Goal: Find specific page/section: Find specific page/section

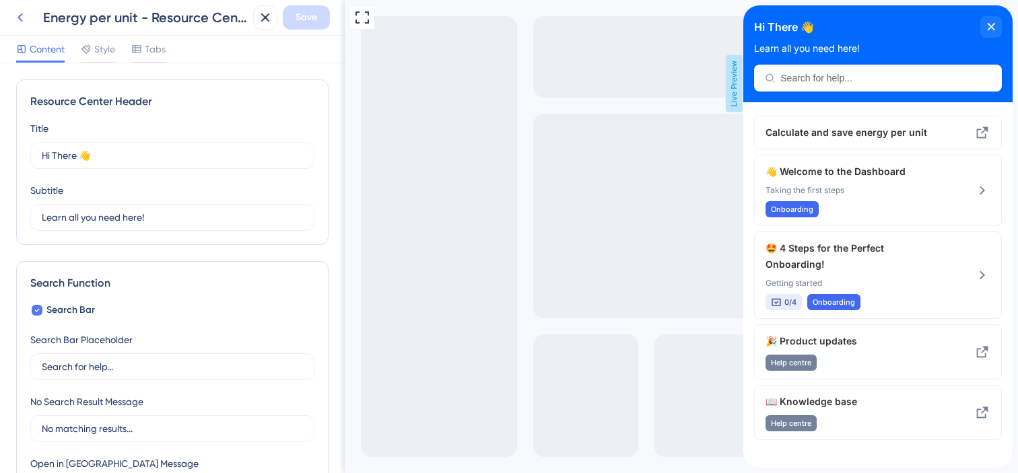
click at [24, 17] on icon at bounding box center [20, 17] width 16 height 16
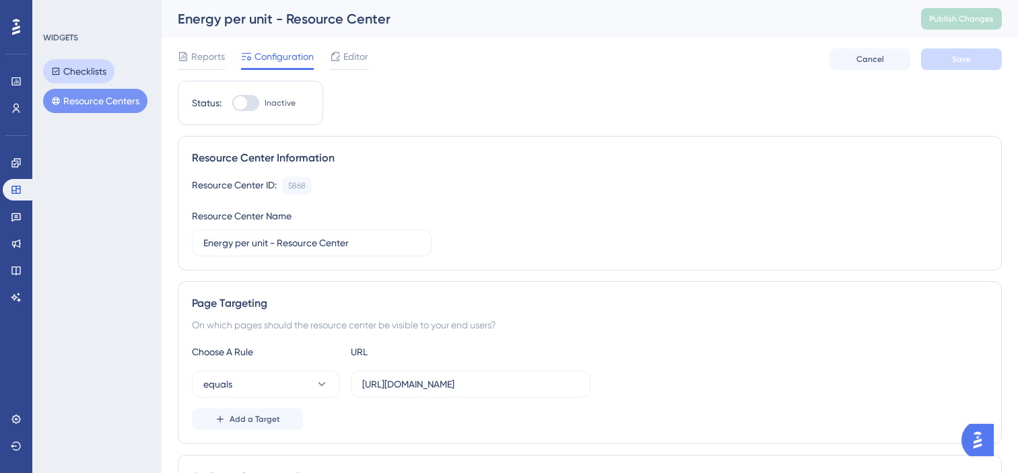
click at [78, 73] on button "Checklists" at bounding box center [78, 71] width 71 height 24
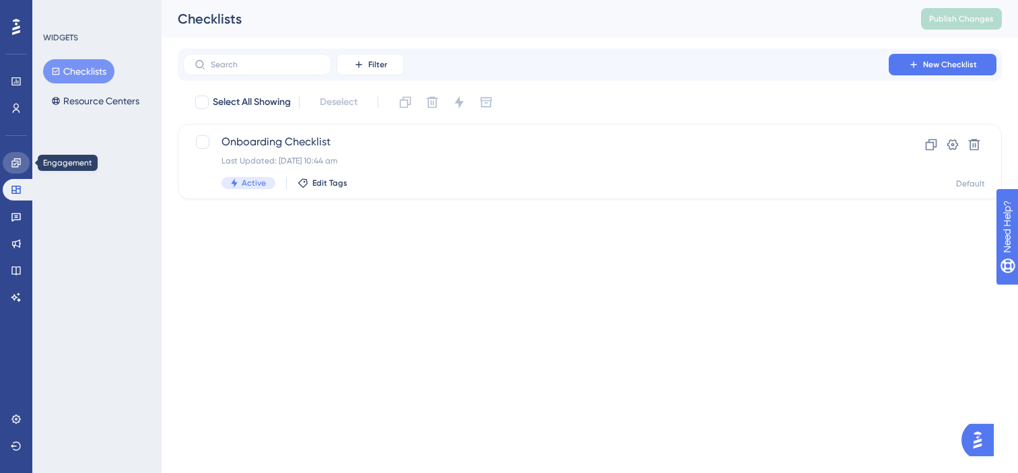
click at [18, 160] on icon at bounding box center [16, 163] width 11 height 11
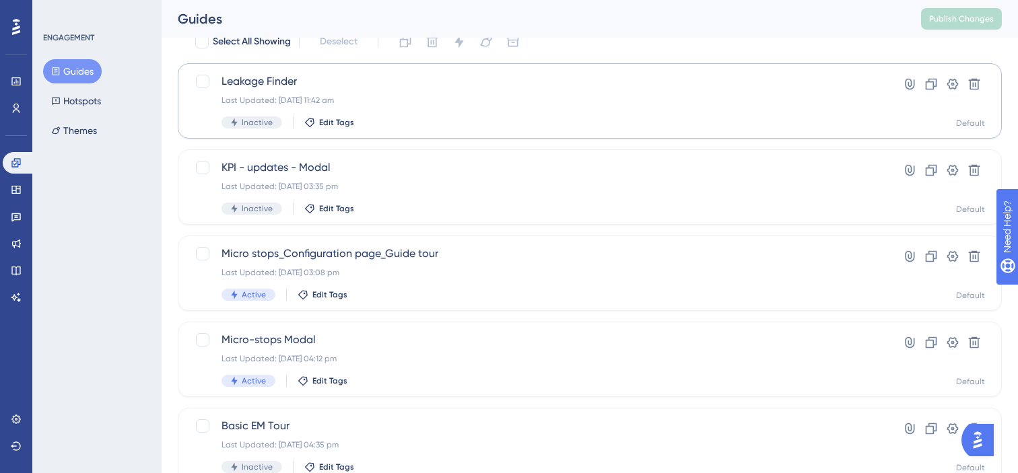
scroll to position [84, 0]
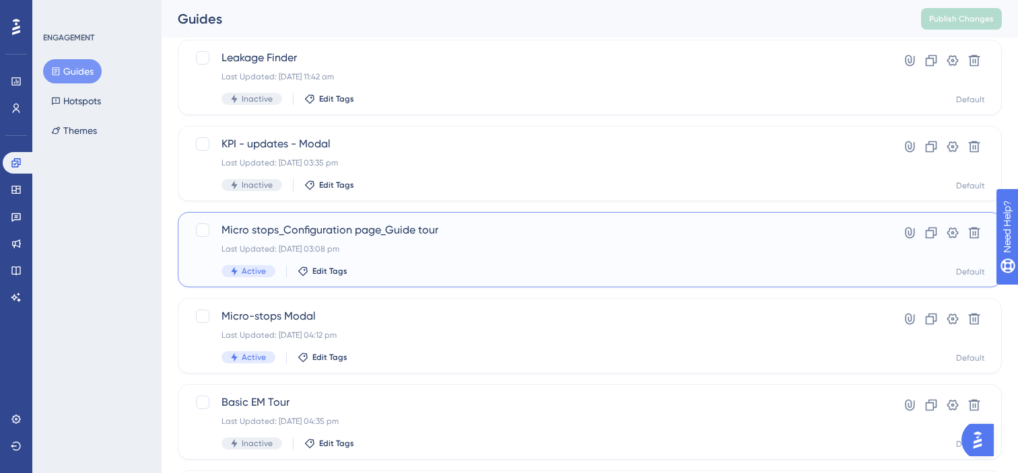
click at [505, 261] on div "Micro stops_Configuration page_Guide tour Last Updated: 15 Aug 2025 03:08 pm Ac…" at bounding box center [535, 249] width 629 height 55
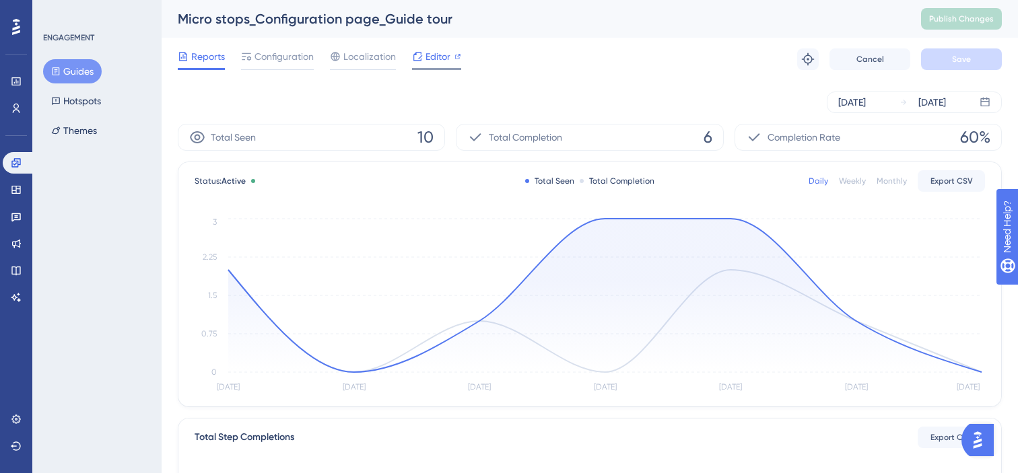
click at [438, 64] on span "Editor" at bounding box center [437, 56] width 25 height 16
